Goal: Task Accomplishment & Management: Manage account settings

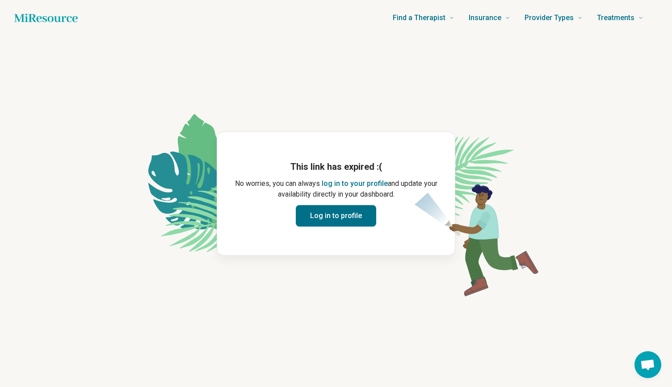
click at [339, 214] on button "Log in to profile" at bounding box center [336, 215] width 80 height 21
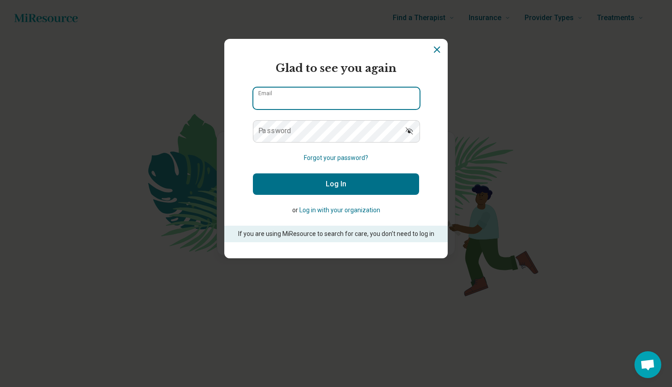
click at [341, 99] on input "Email" at bounding box center [336, 98] width 166 height 21
type input "**********"
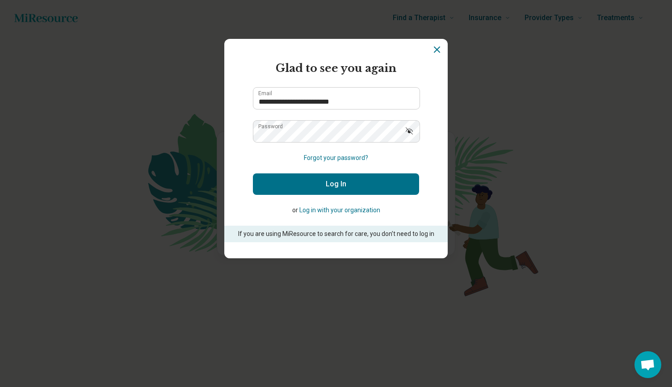
click at [331, 181] on button "Log In" at bounding box center [336, 183] width 166 height 21
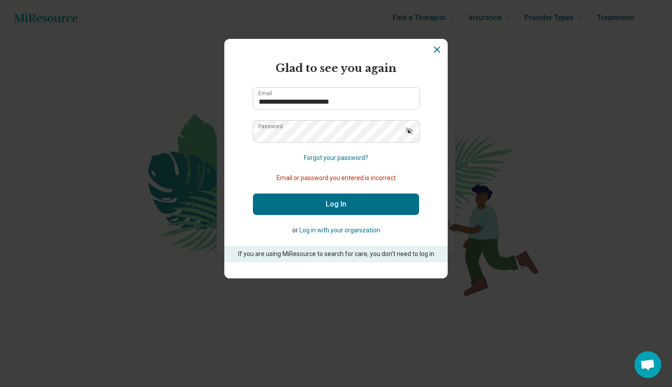
click at [326, 201] on button "Log In" at bounding box center [336, 203] width 166 height 21
click at [320, 200] on button "Log In" at bounding box center [336, 203] width 166 height 21
click at [412, 132] on icon "Show password" at bounding box center [408, 130] width 7 height 7
click at [337, 208] on button "Log In" at bounding box center [336, 203] width 166 height 21
click at [319, 204] on button "Log In" at bounding box center [336, 203] width 166 height 21
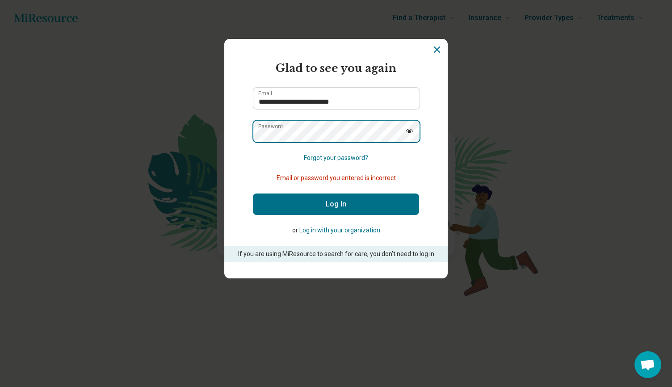
click at [253, 193] on button "Log In" at bounding box center [336, 203] width 166 height 21
